Goal: Information Seeking & Learning: Learn about a topic

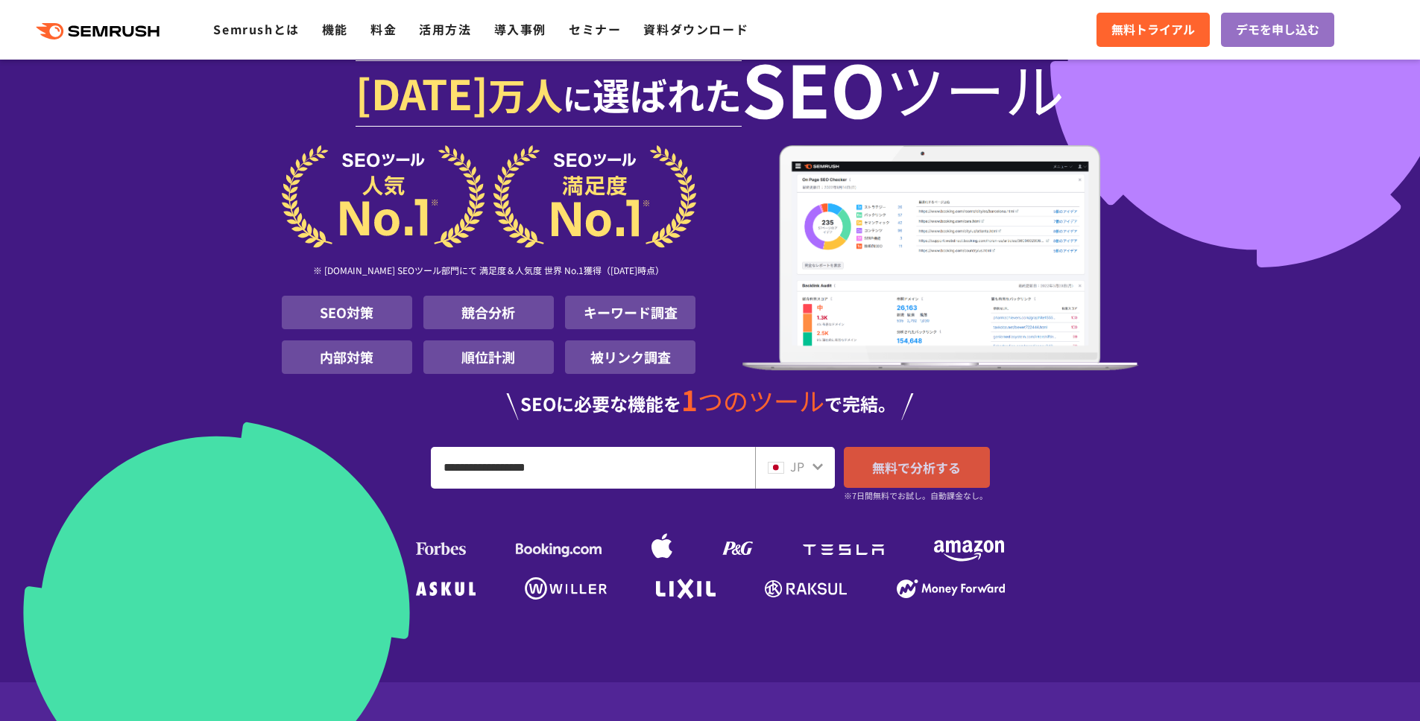
type input "**********"
click at [880, 464] on span "無料で分析する" at bounding box center [916, 467] width 89 height 19
click at [385, 32] on link "料金" at bounding box center [383, 29] width 26 height 18
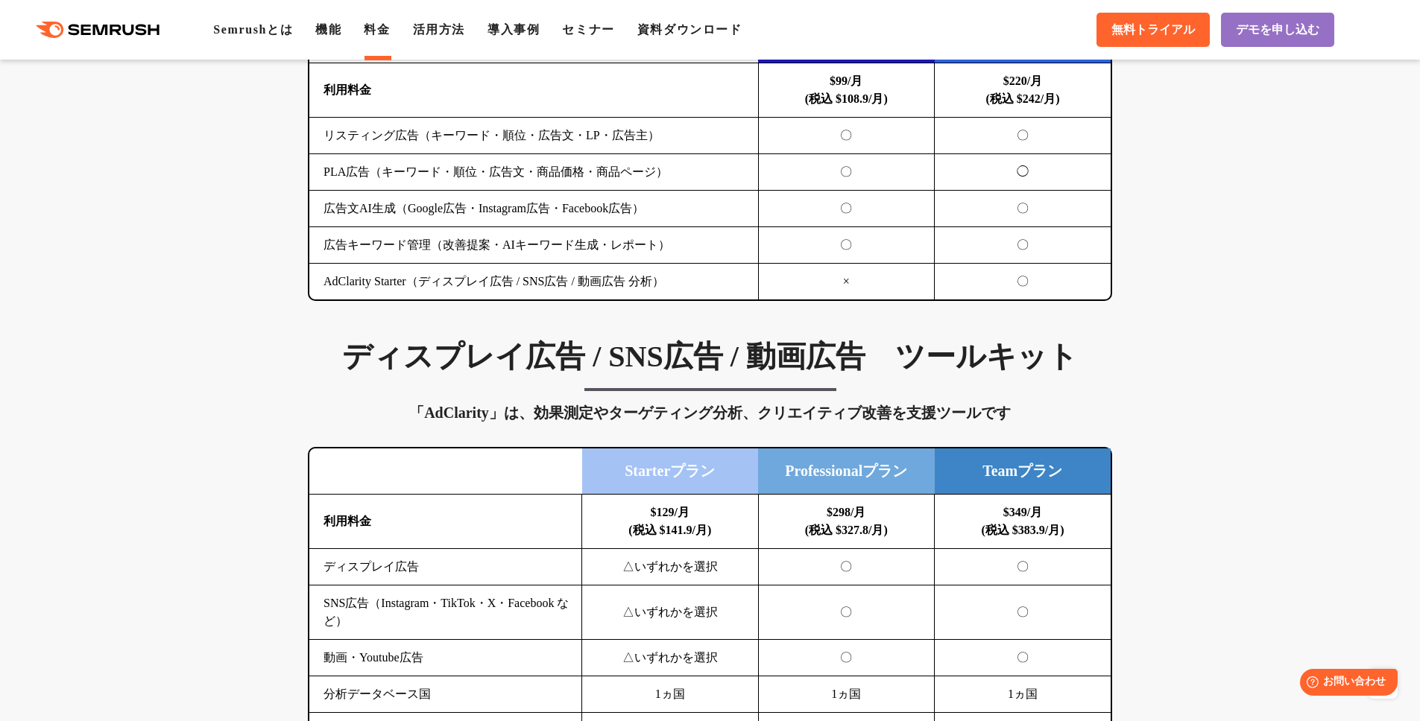
scroll to position [2234, 0]
